Goal: Navigation & Orientation: Find specific page/section

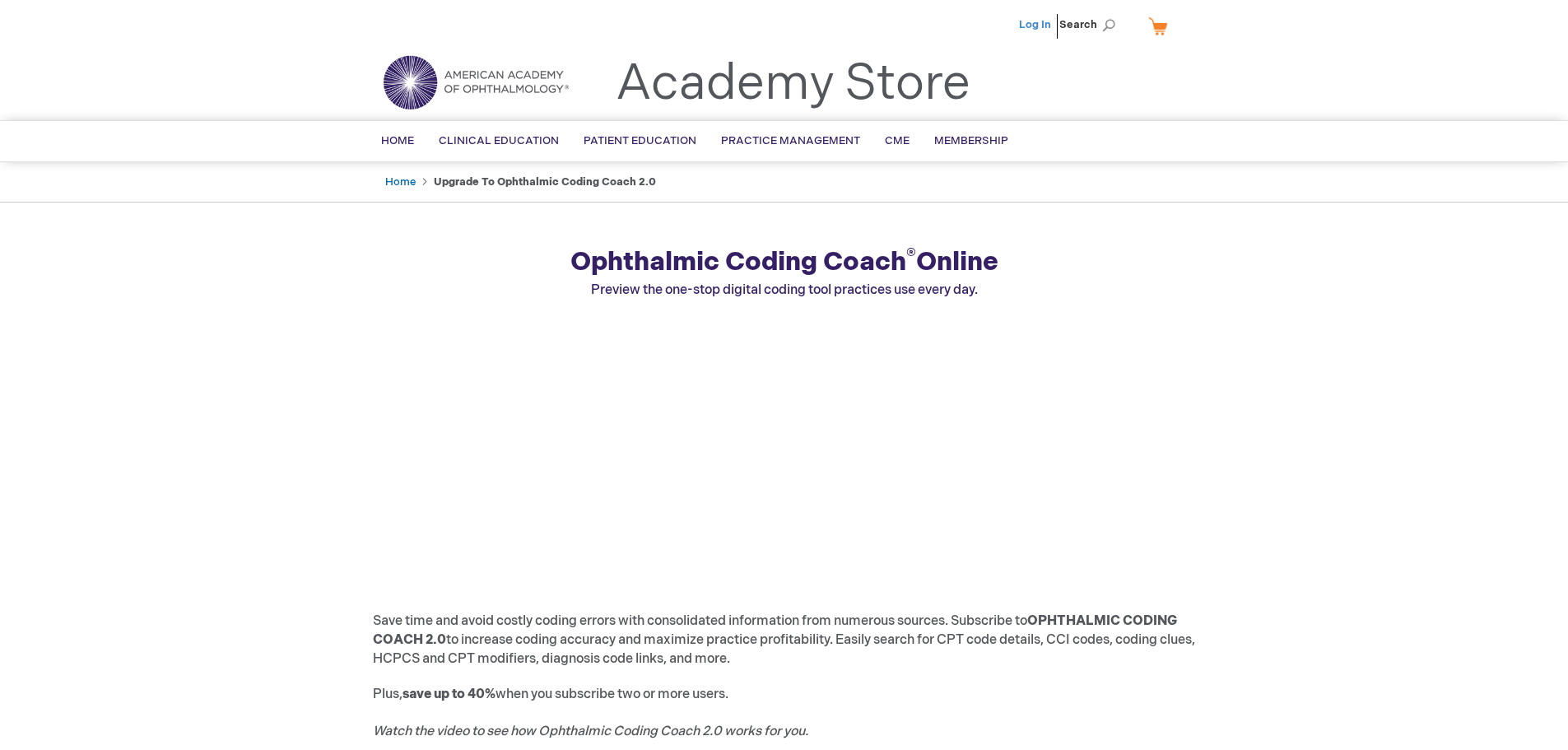
click at [1034, 24] on link "Log In" at bounding box center [1035, 25] width 32 height 13
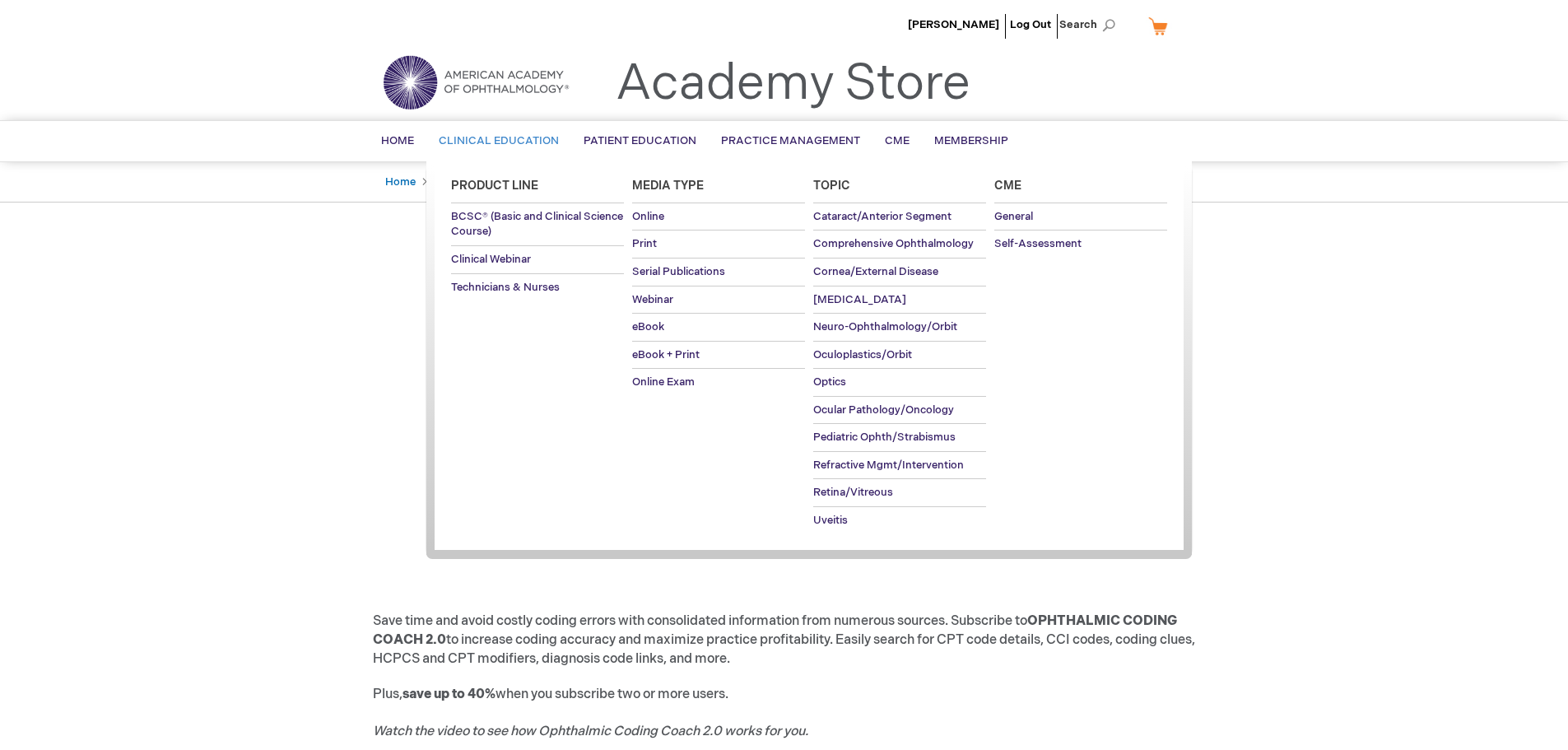
click at [485, 142] on span "Clinical Education" at bounding box center [499, 140] width 120 height 13
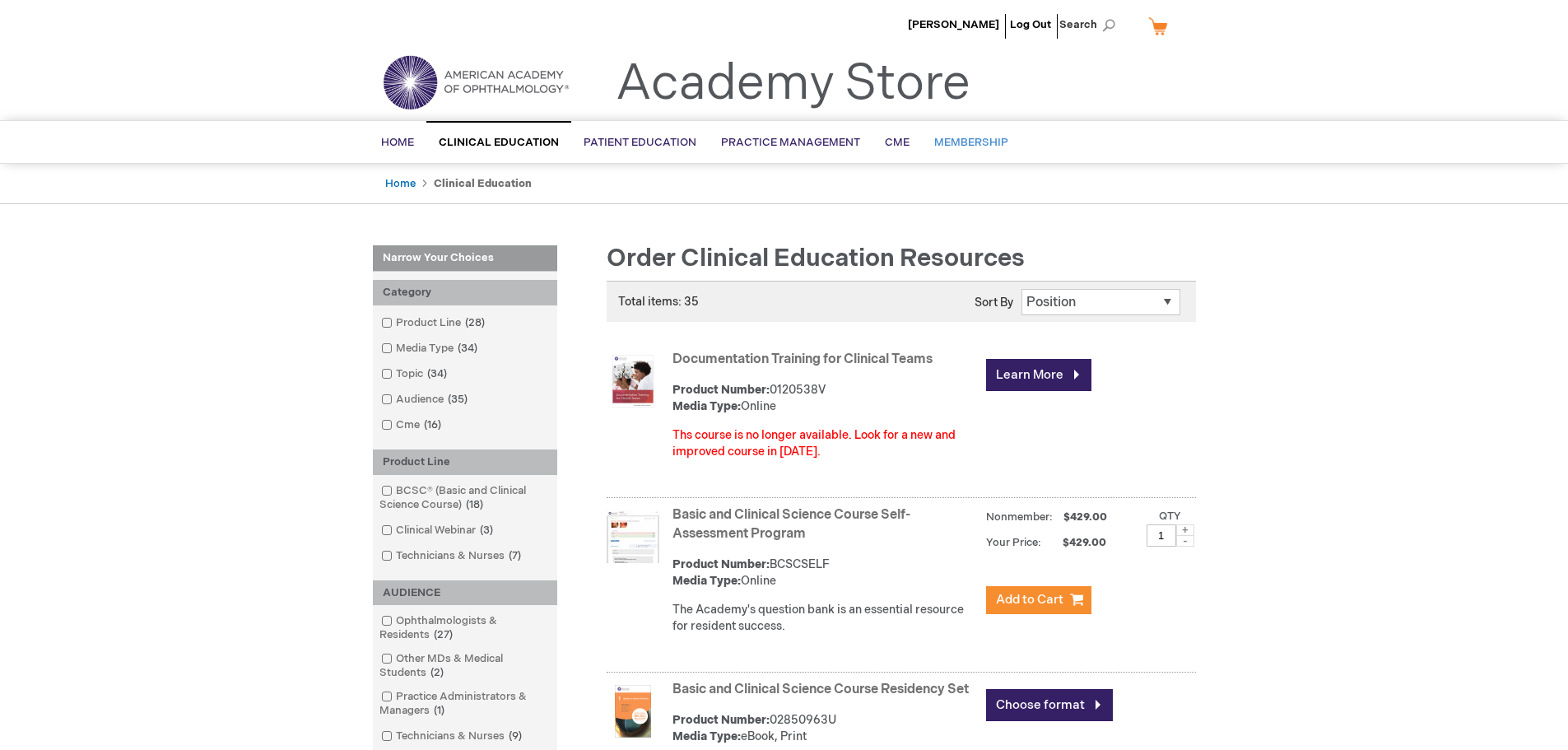
click at [987, 139] on span "Membership" at bounding box center [971, 142] width 74 height 13
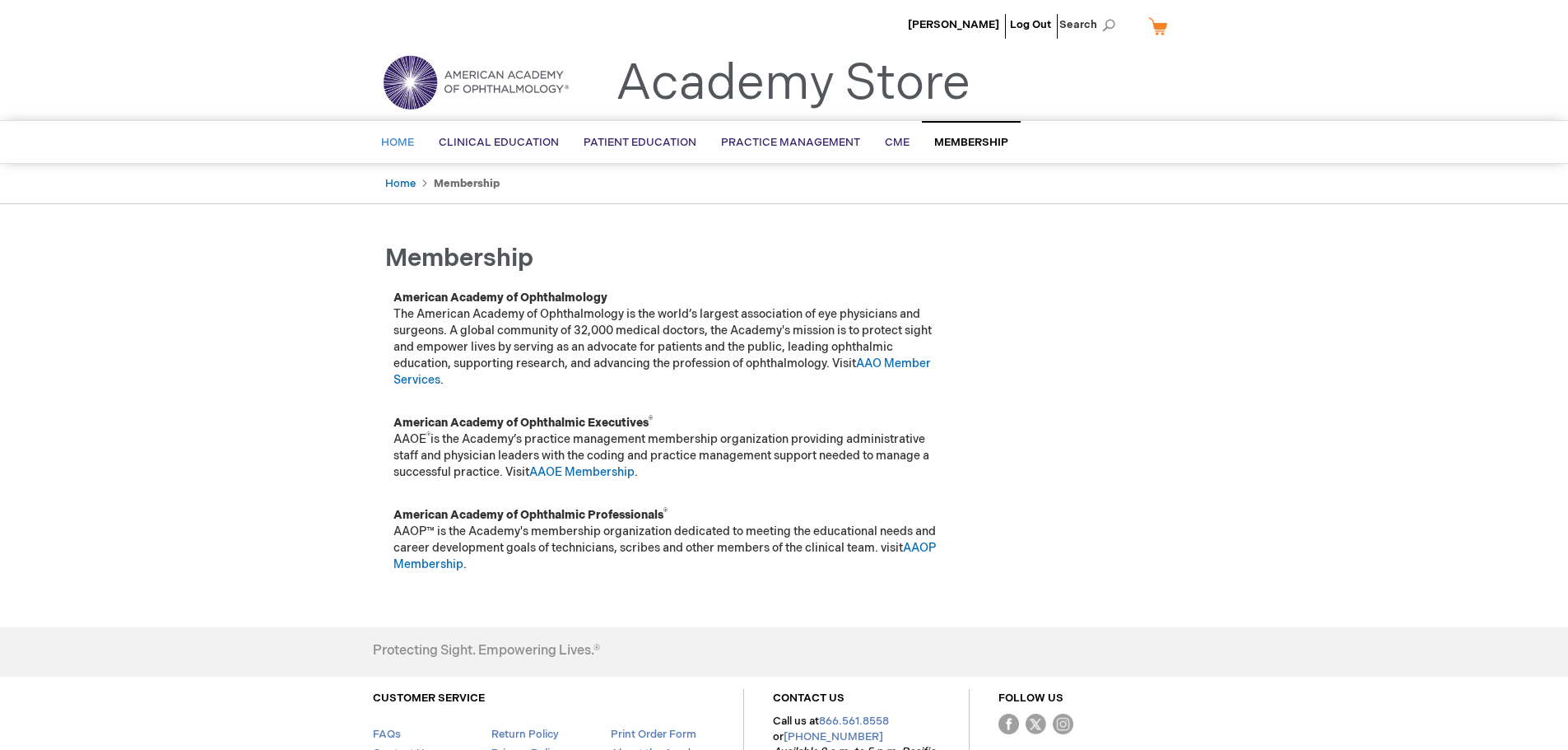
click at [398, 145] on span "Home" at bounding box center [398, 142] width 33 height 13
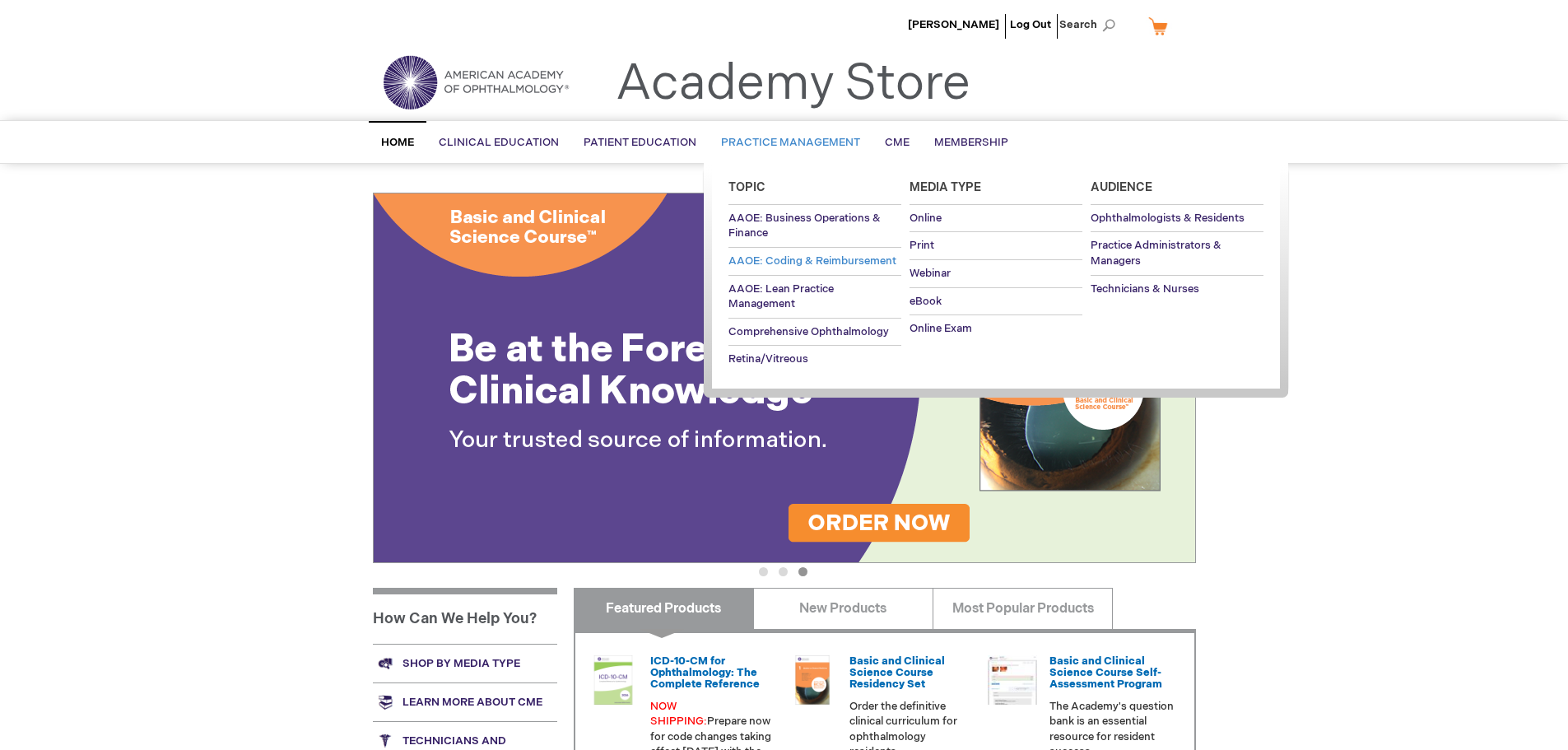
click at [793, 262] on span "AAOE: Coding & Reimbursement" at bounding box center [813, 261] width 168 height 13
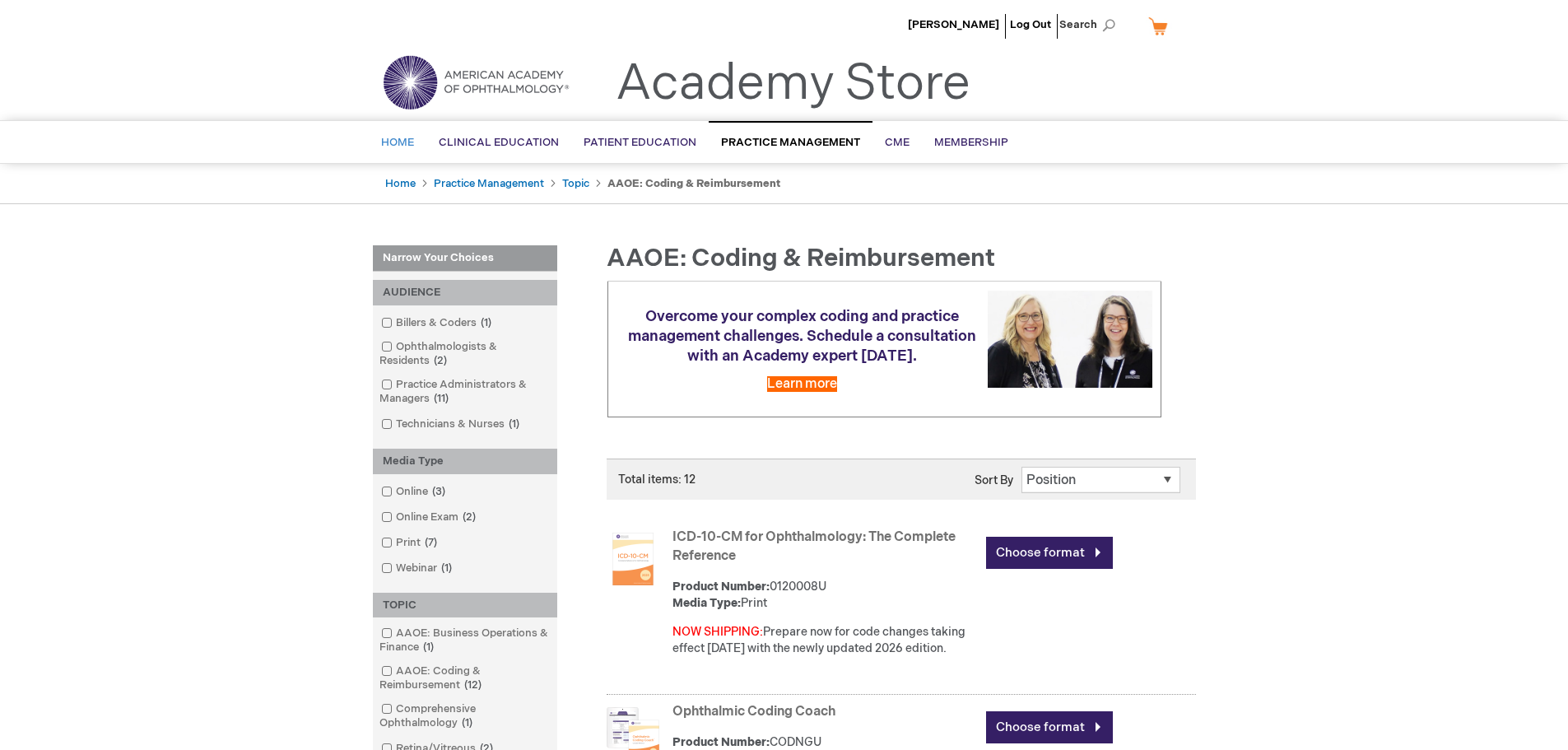
click at [407, 145] on span "Home" at bounding box center [398, 142] width 33 height 13
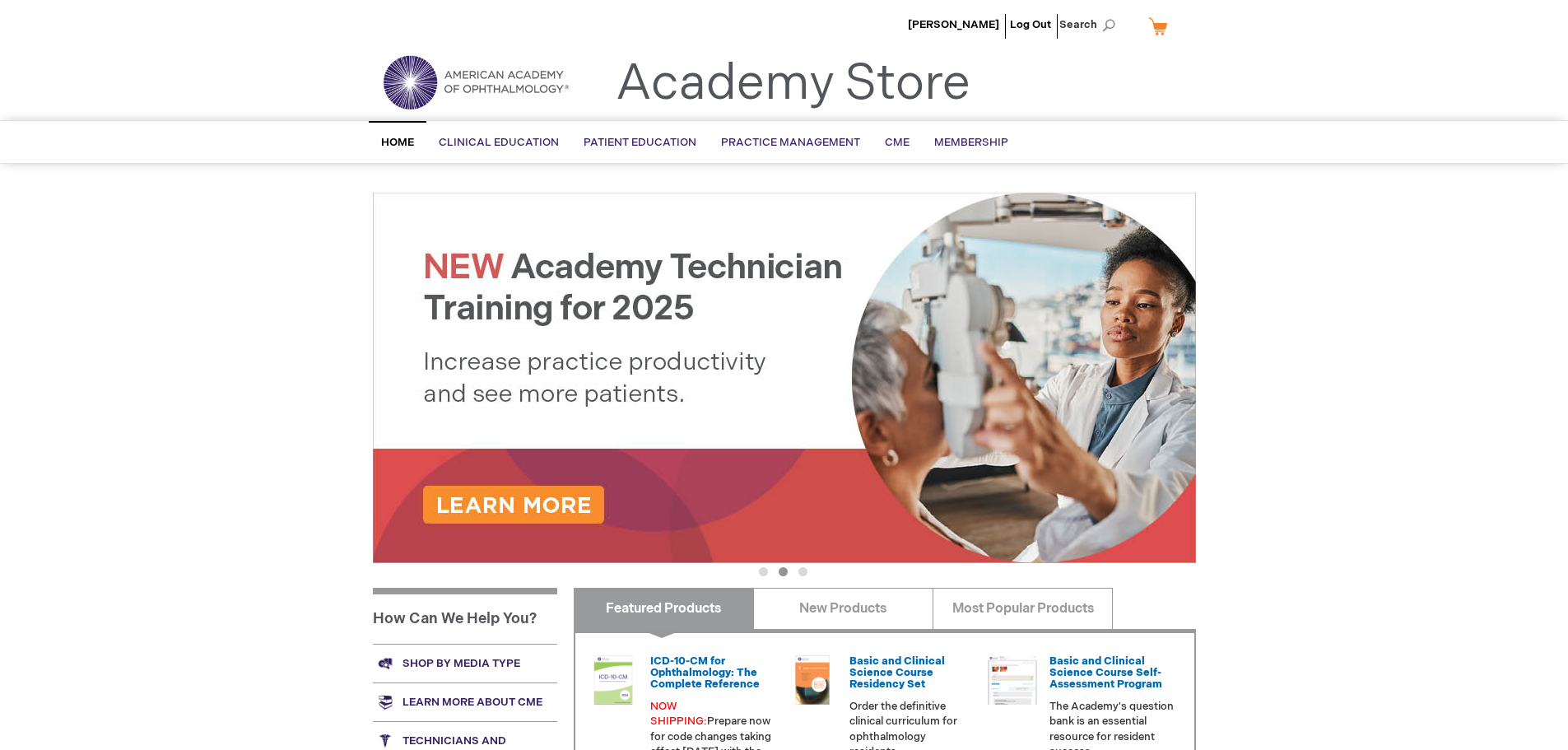
click at [472, 82] on img at bounding box center [476, 82] width 197 height 59
